Goal: Task Accomplishment & Management: Use online tool/utility

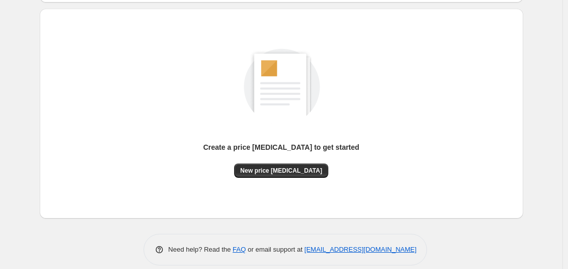
scroll to position [102, 0]
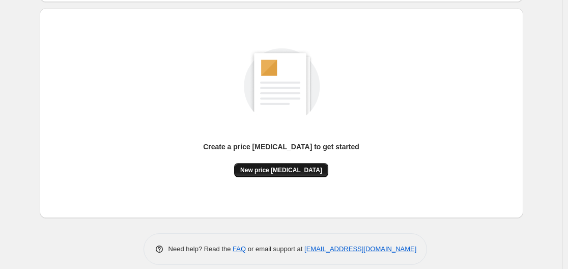
click at [294, 176] on button "New price [MEDICAL_DATA]" at bounding box center [281, 170] width 94 height 14
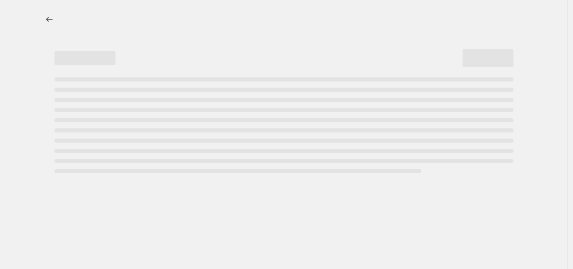
select select "percentage"
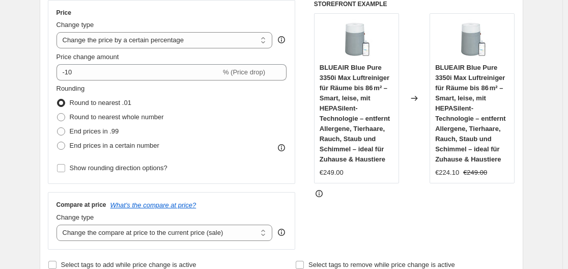
scroll to position [204, 0]
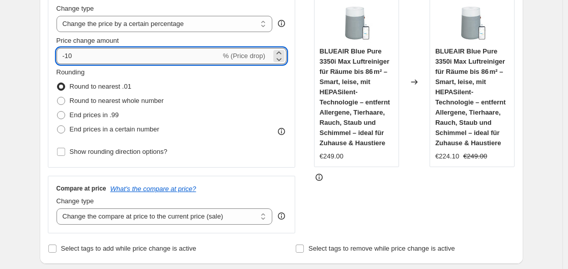
click at [158, 54] on input "-10" at bounding box center [138, 56] width 164 height 16
type input "-1"
type input "-35"
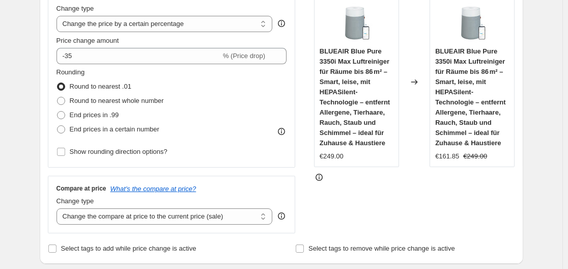
click at [308, 95] on div "Price Change type Change the price to a certain amount Change the price by a ce…" at bounding box center [281, 108] width 467 height 249
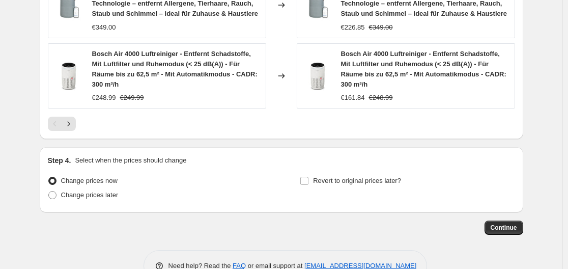
scroll to position [867, 0]
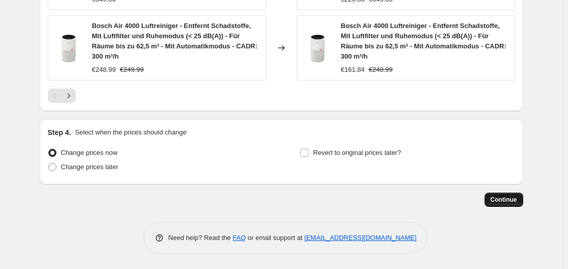
click at [499, 203] on span "Continue" at bounding box center [504, 199] width 26 height 8
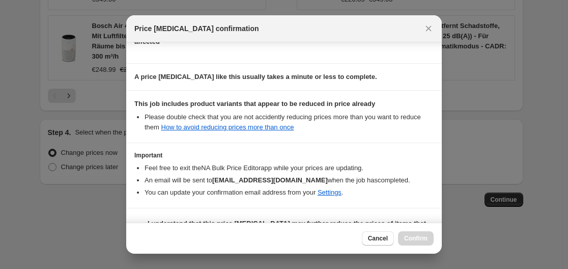
scroll to position [160, 0]
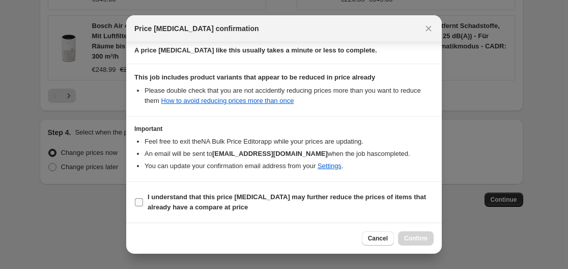
click at [208, 205] on b "I understand that this price [MEDICAL_DATA] may further reduce the prices of it…" at bounding box center [287, 202] width 278 height 18
click at [143, 205] on input "I understand that this price [MEDICAL_DATA] may further reduce the prices of it…" at bounding box center [139, 202] width 8 height 8
checkbox input "true"
click at [417, 240] on span "Confirm" at bounding box center [415, 238] width 23 height 8
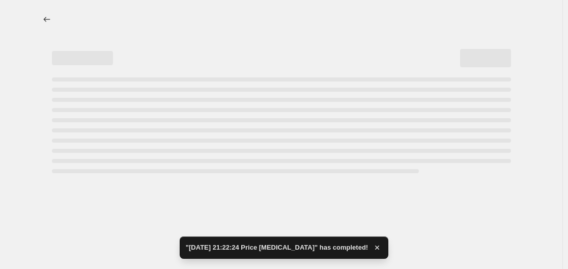
select select "percentage"
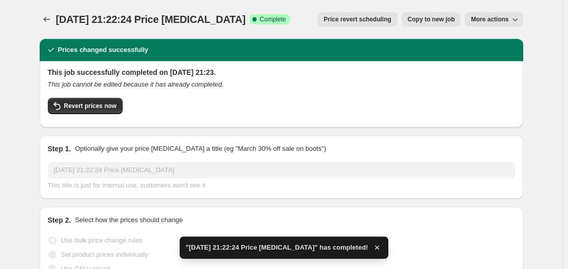
click at [375, 90] on div "This job successfully completed on [DATE] 21:23. This job cannot be edited beca…" at bounding box center [281, 93] width 467 height 52
